Goal: Information Seeking & Learning: Learn about a topic

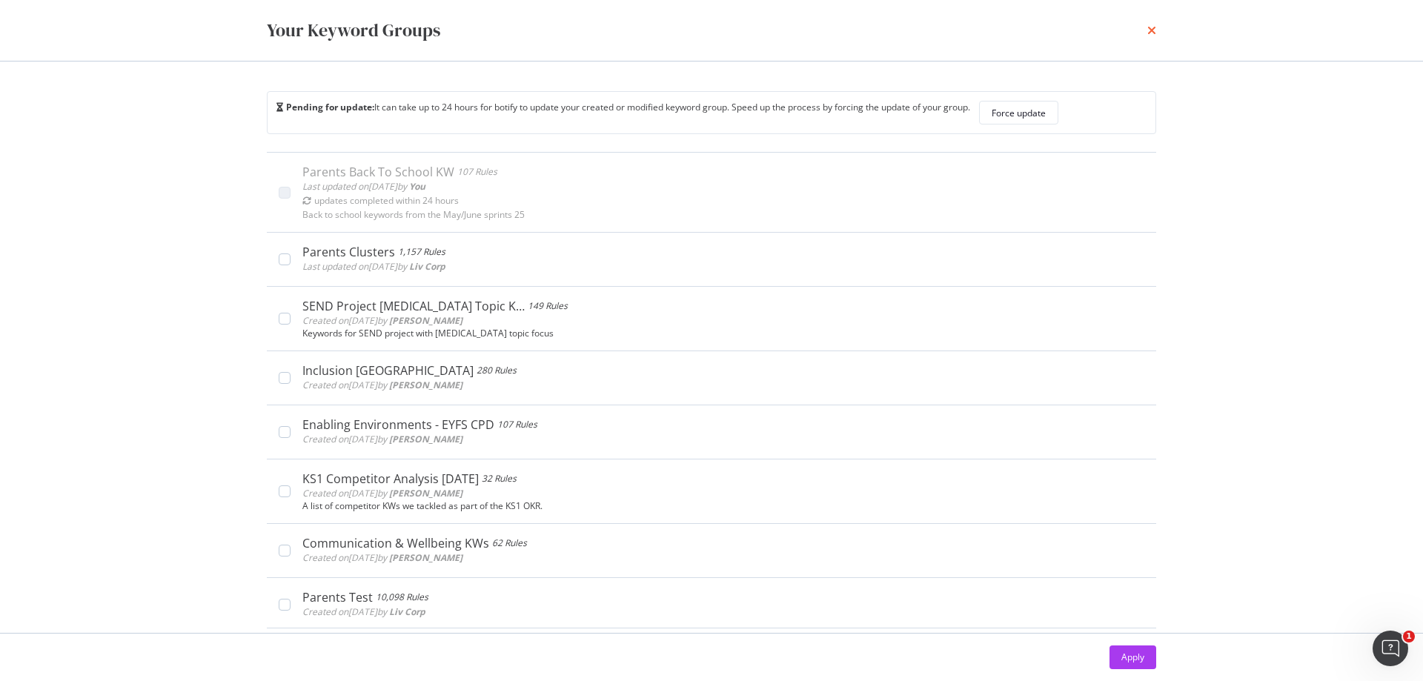
click at [1147, 27] on icon "times" at bounding box center [1151, 30] width 9 height 12
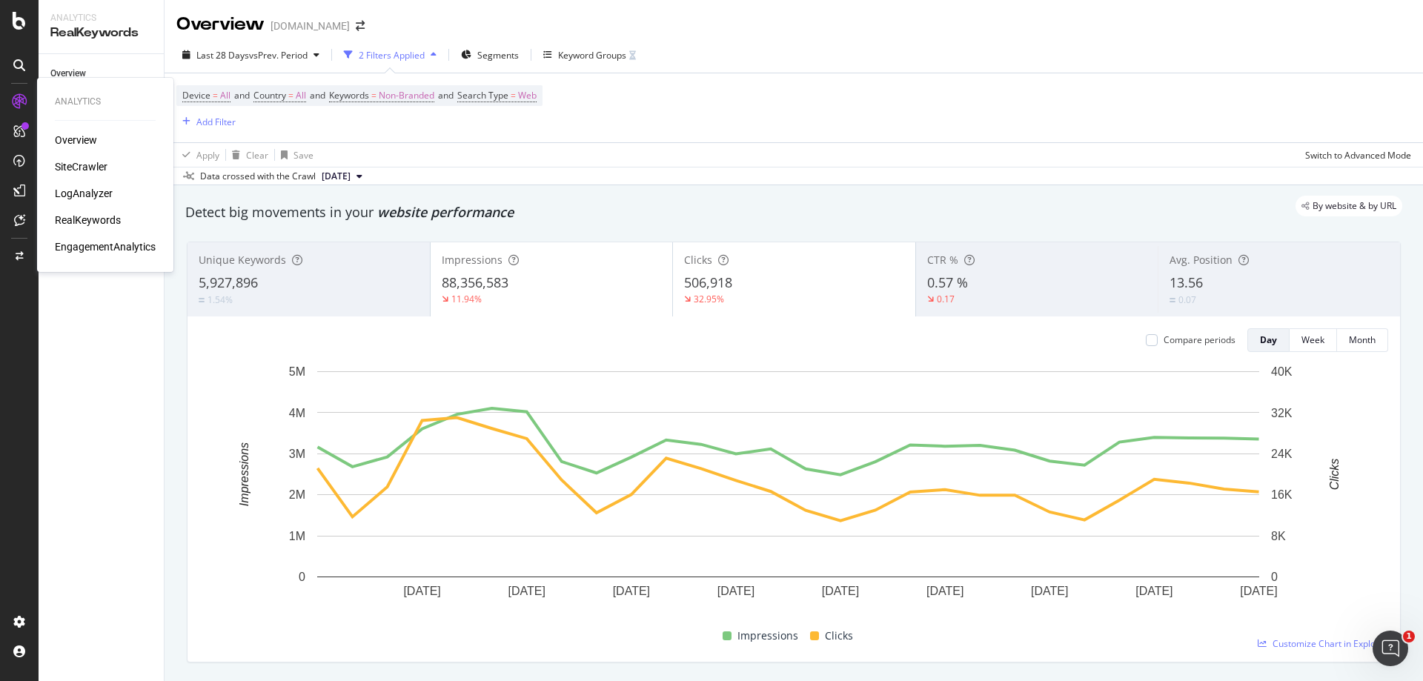
click at [17, 95] on icon at bounding box center [19, 101] width 15 height 15
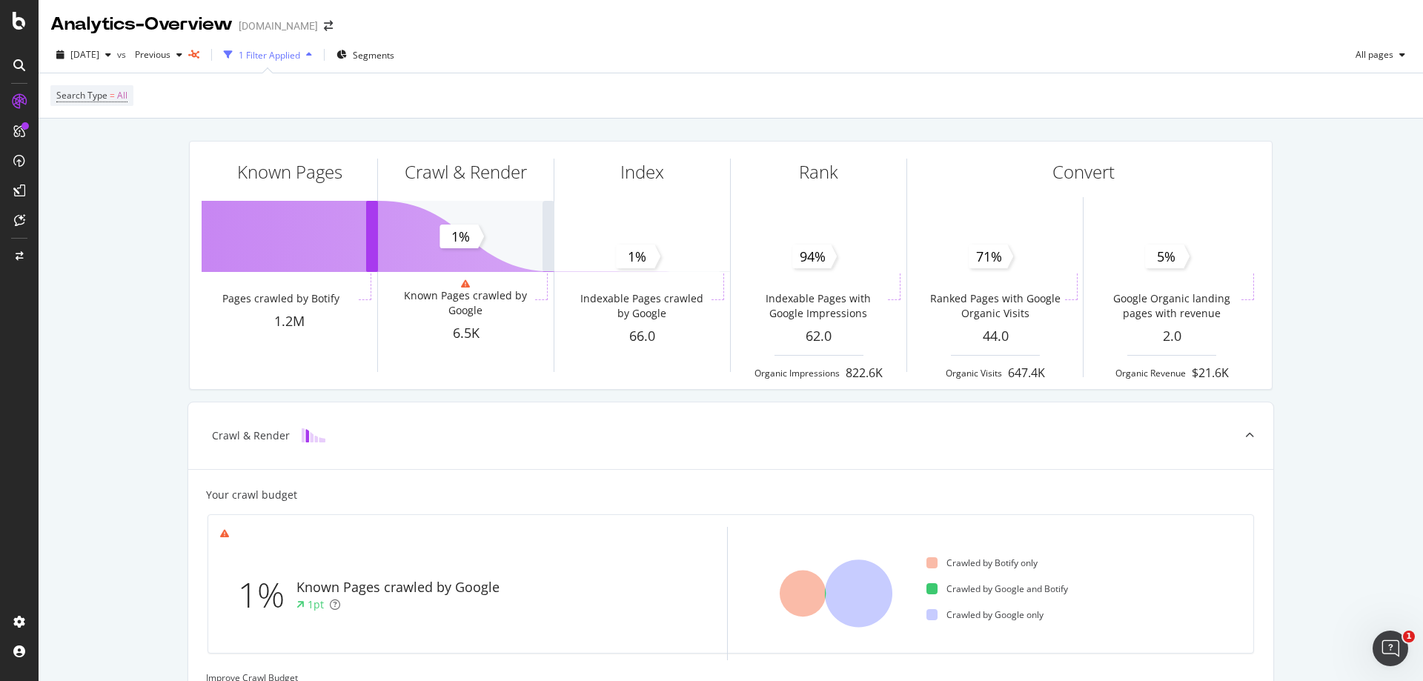
click at [312, 54] on icon "button" at bounding box center [309, 54] width 6 height 9
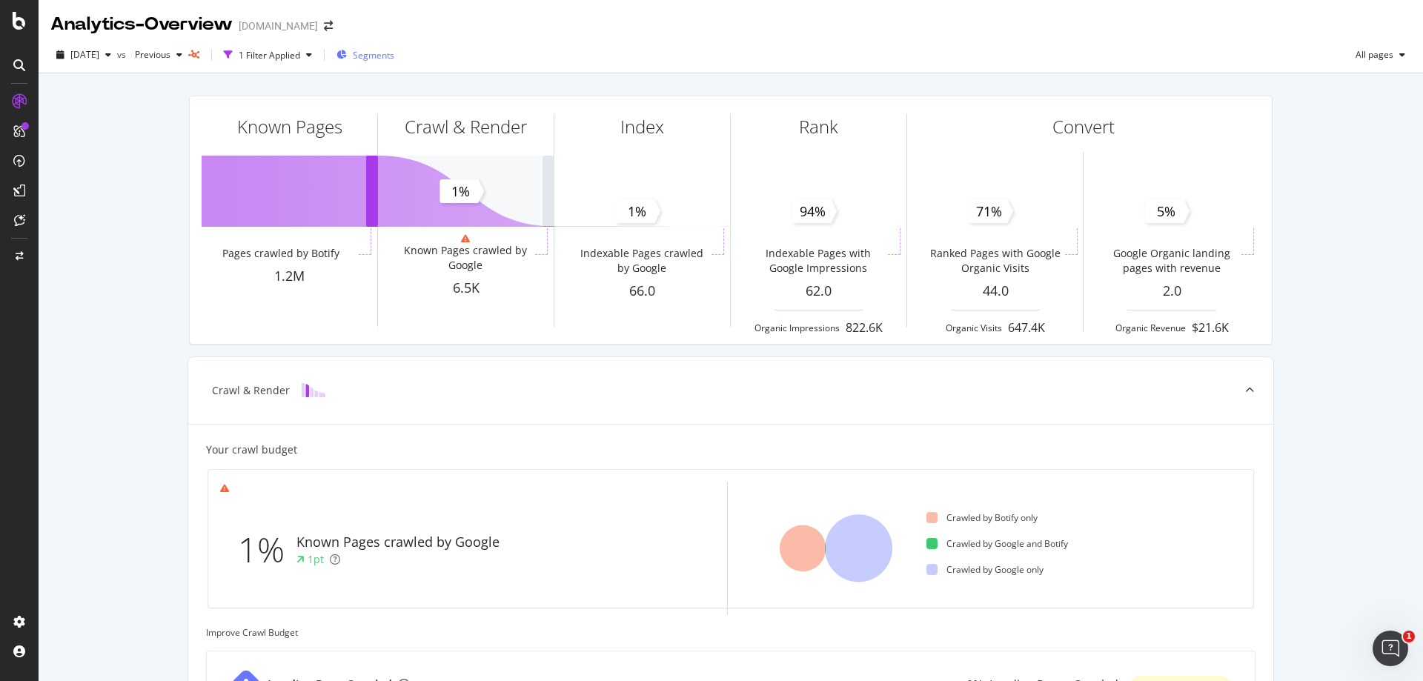
click at [389, 56] on span "Segments" at bounding box center [374, 55] width 42 height 13
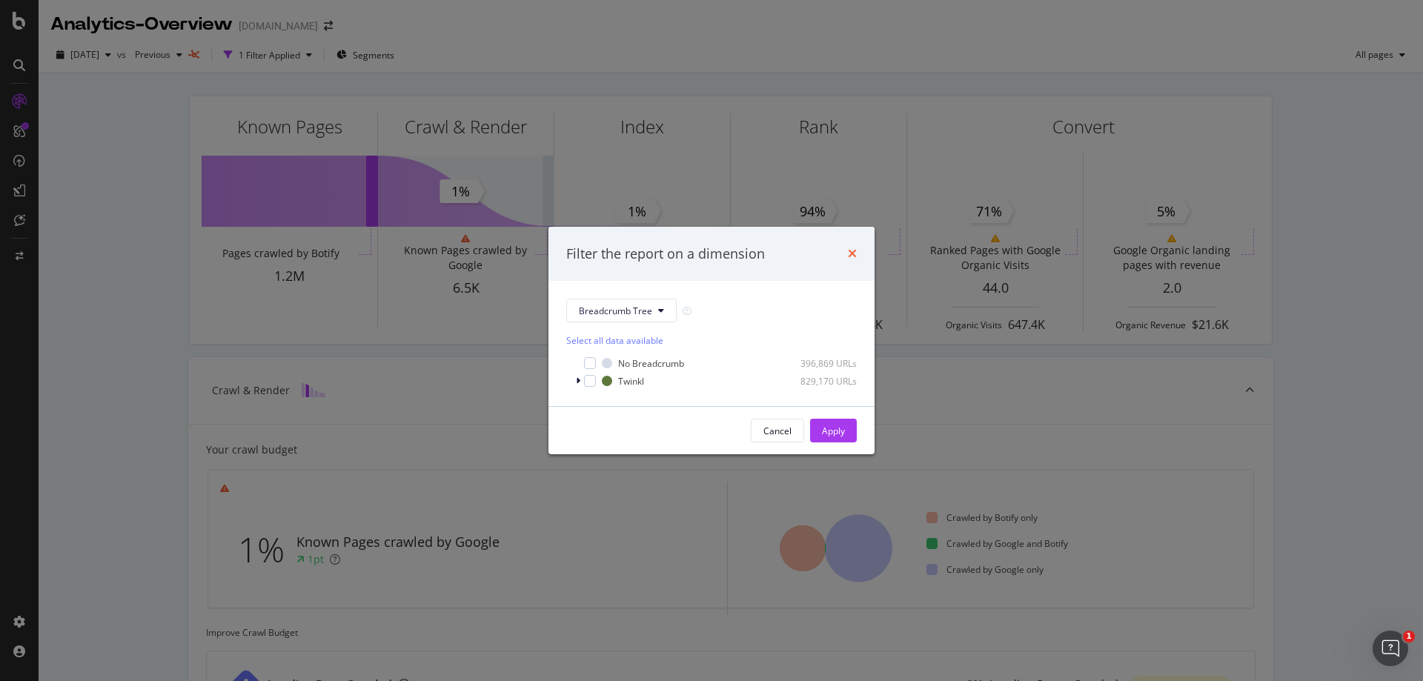
click at [851, 256] on icon "times" at bounding box center [852, 254] width 9 height 12
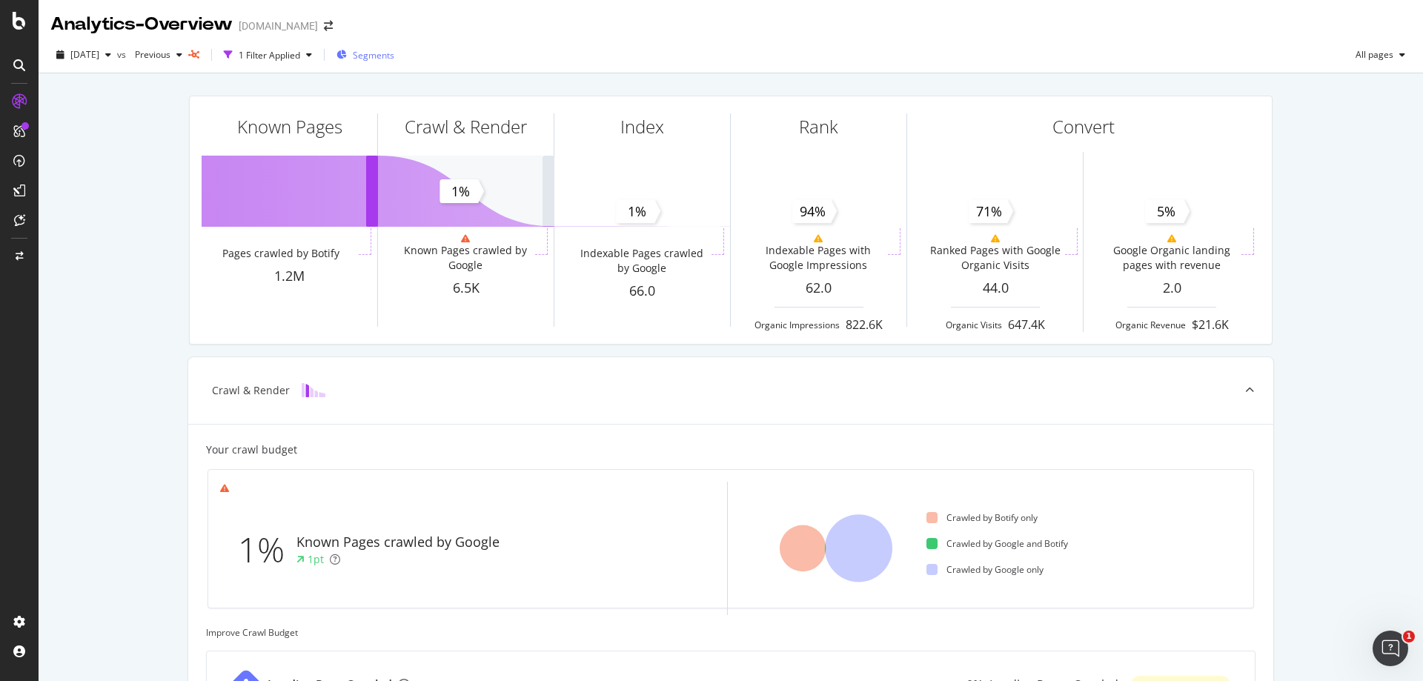
click at [392, 52] on span "Segments" at bounding box center [374, 55] width 42 height 13
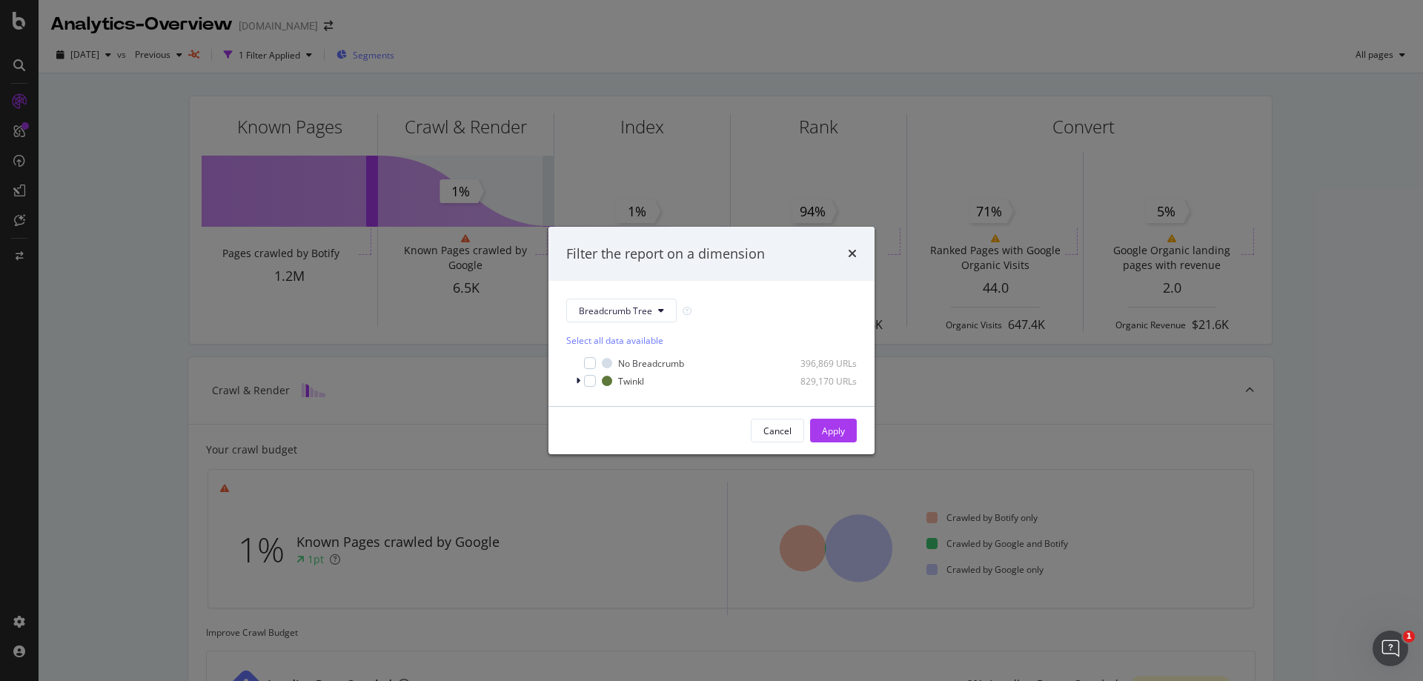
click at [392, 52] on div "Filter the report on a dimension Breadcrumb Tree Select all data available No B…" at bounding box center [711, 340] width 1423 height 681
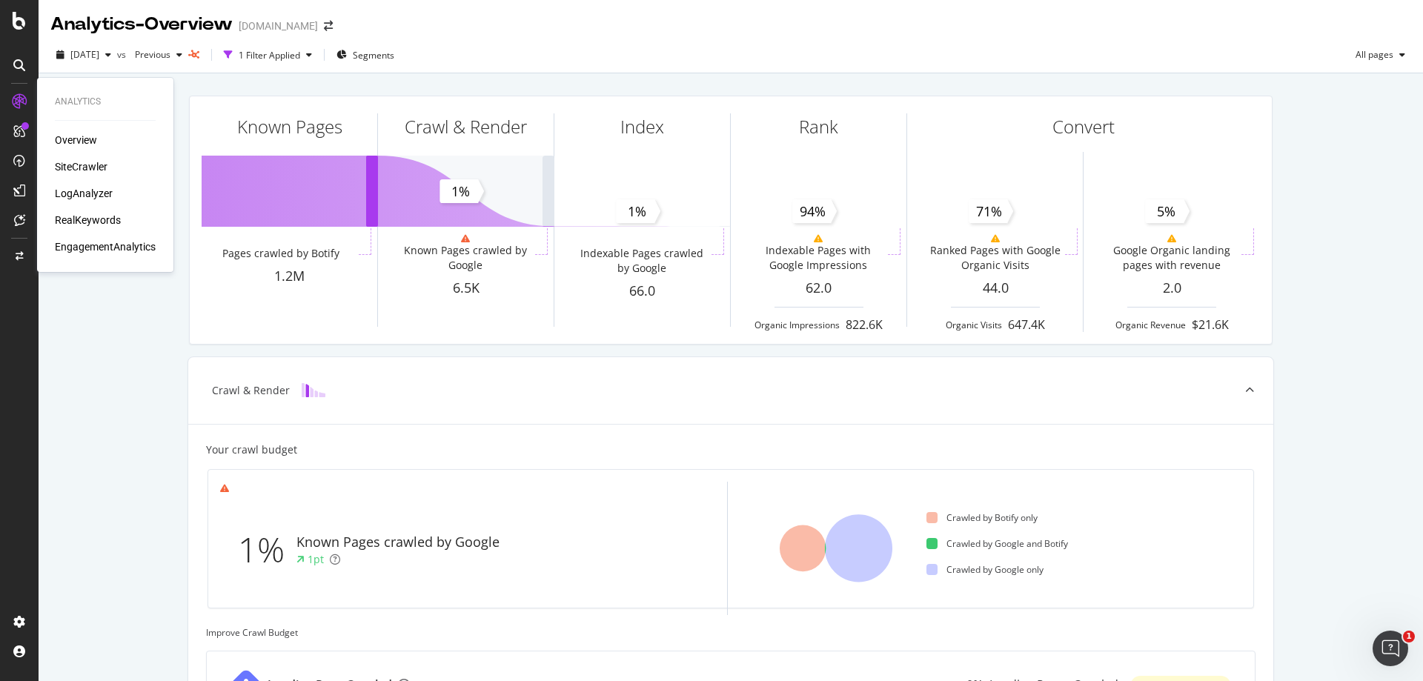
click at [93, 220] on div "RealKeywords" at bounding box center [88, 220] width 66 height 15
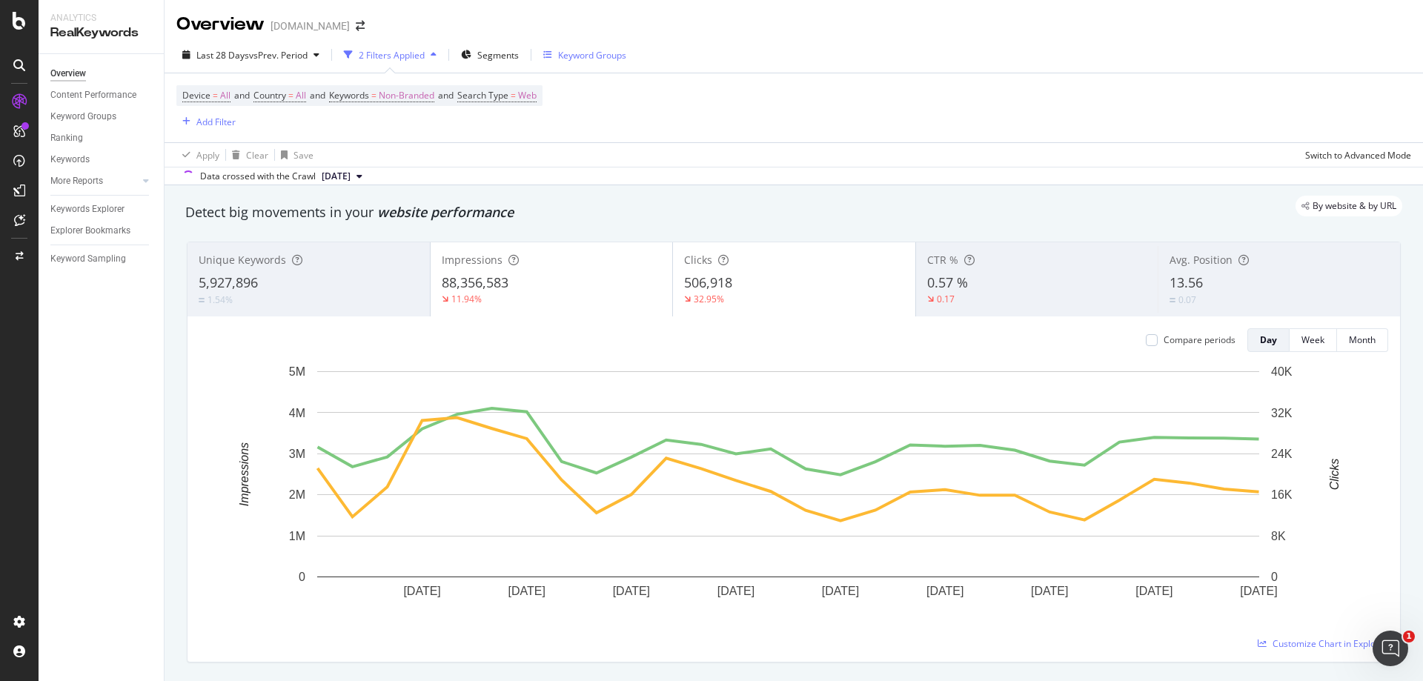
click at [552, 55] on icon "button" at bounding box center [547, 54] width 9 height 9
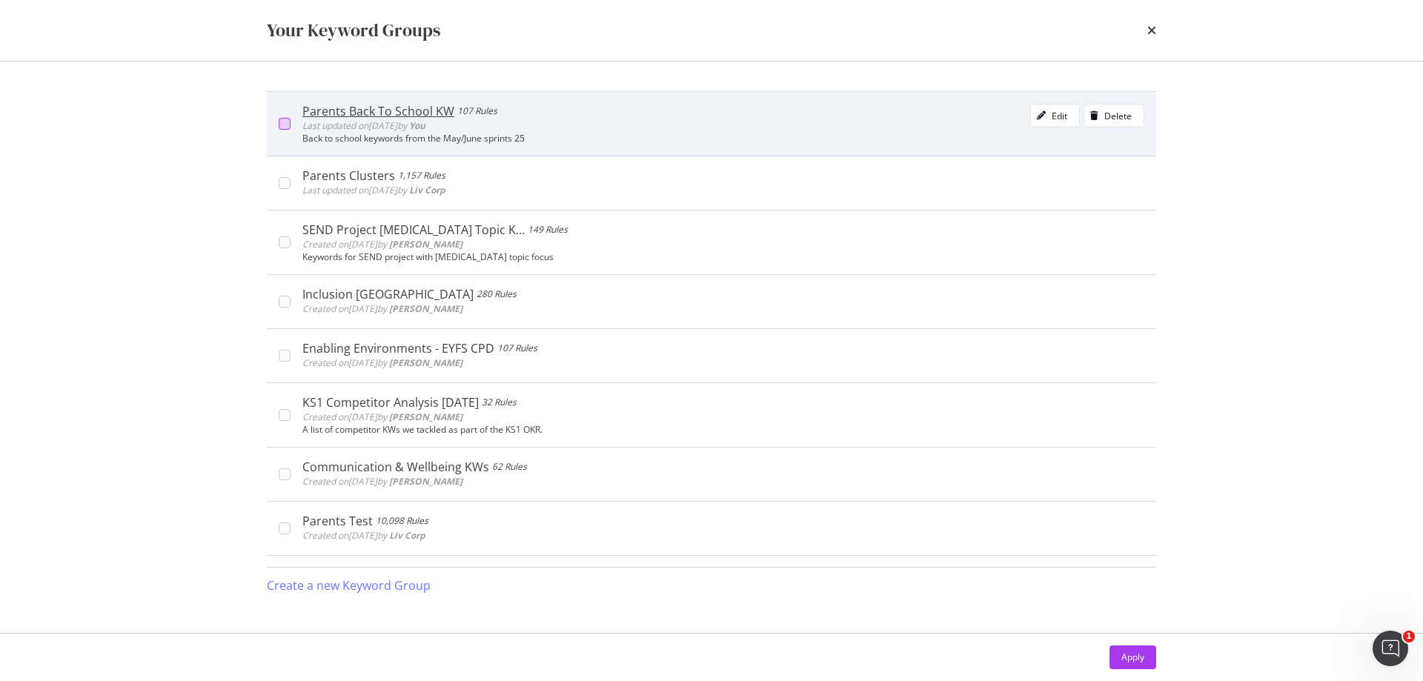
click at [288, 123] on div "modal" at bounding box center [285, 124] width 12 height 12
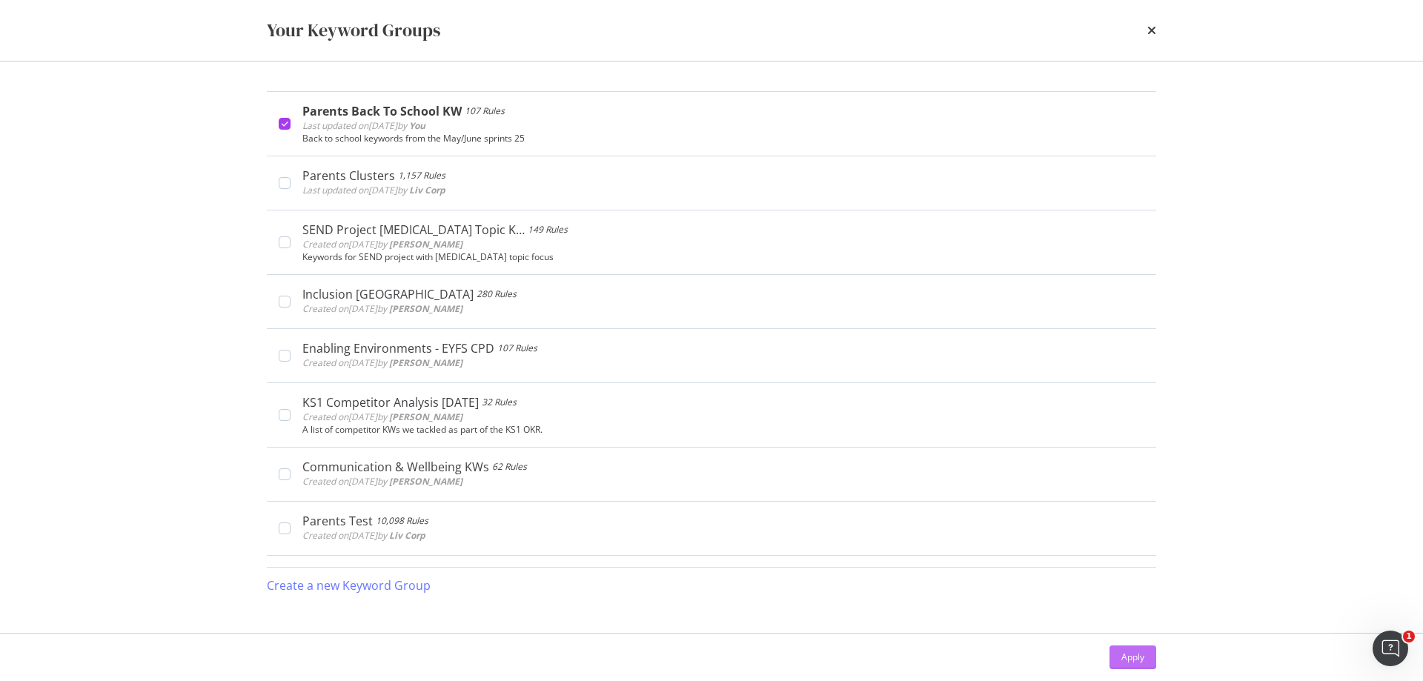
click at [1135, 651] on div "Apply" at bounding box center [1132, 657] width 23 height 13
